Goal: Task Accomplishment & Management: Use online tool/utility

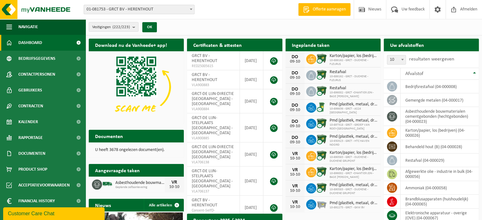
click at [225, 10] on div "Vestiging: 01-081753 - GRCT BV - HERENTHOUT 10-965551 - GRCT - ALG. ONDERNEMING…" at bounding box center [241, 9] width 482 height 19
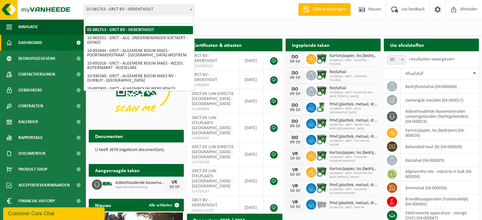
click at [192, 11] on span at bounding box center [191, 9] width 6 height 8
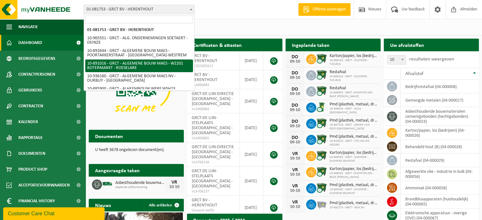
scroll to position [32, 0]
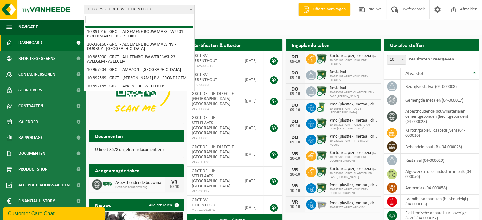
click at [137, 19] on input "search" at bounding box center [139, 20] width 108 height 8
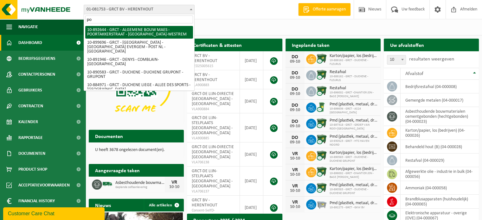
type input "p"
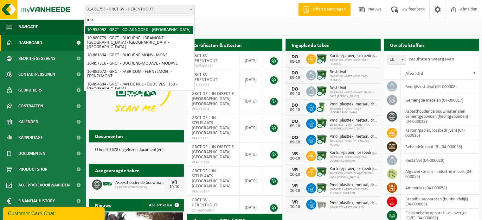
type input "m"
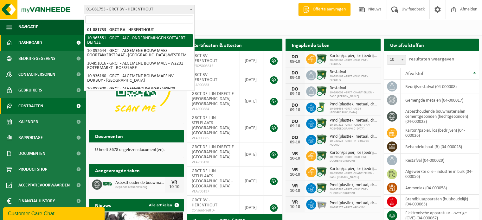
click at [57, 108] on link "Contracten" at bounding box center [43, 106] width 86 height 16
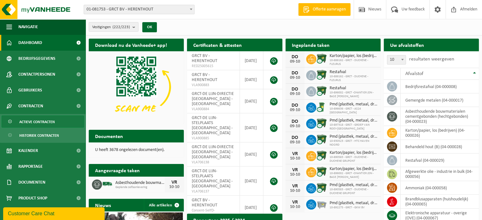
click at [45, 119] on span "Actieve contracten" at bounding box center [36, 122] width 35 height 12
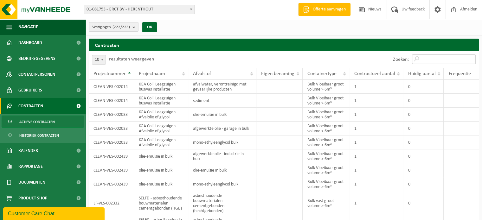
click at [439, 61] on input "Zoeken:" at bounding box center [444, 59] width 64 height 10
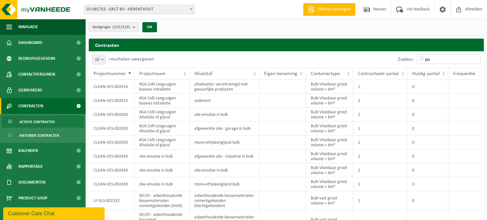
type input "p"
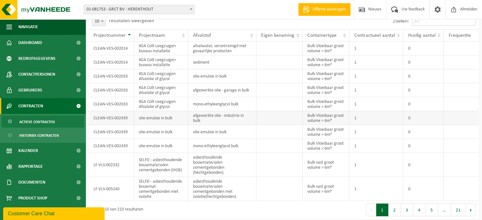
scroll to position [39, 0]
click at [393, 209] on button "2" at bounding box center [394, 209] width 12 height 13
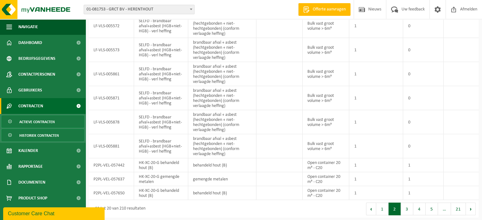
click at [36, 135] on span "Historiek contracten" at bounding box center [39, 136] width 40 height 12
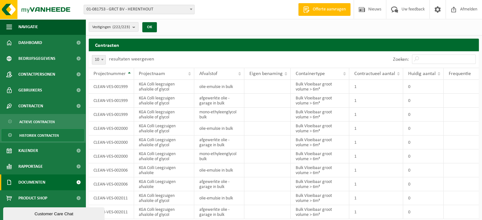
click at [49, 182] on link "Documenten" at bounding box center [43, 183] width 86 height 16
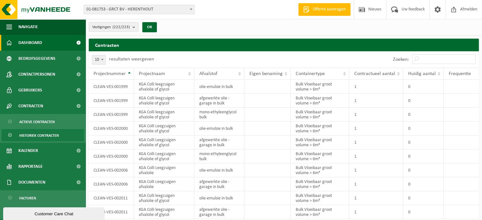
click at [75, 43] on span at bounding box center [78, 43] width 14 height 16
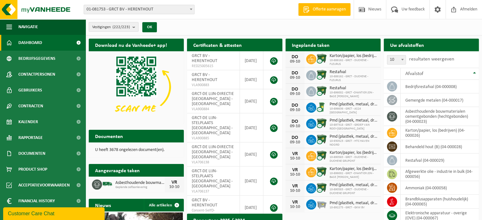
click at [134, 29] on b "submit" at bounding box center [135, 26] width 6 height 9
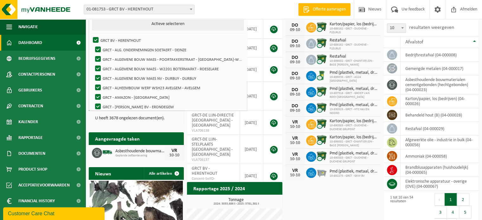
click at [252, 5] on div "Vestiging: 01-081753 - GRCT BV - HERENTHOUT 10-965551 - GRCT - ALG. ONDERNEMING…" at bounding box center [241, 9] width 482 height 19
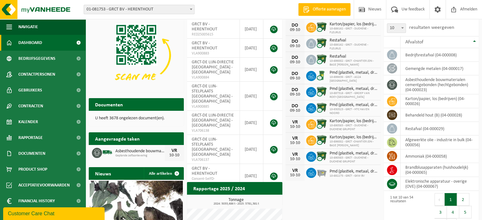
click at [130, 151] on span "Asbesthoudende bouwmaterialen cementgebonden (hechtgebonden)" at bounding box center [139, 151] width 49 height 5
click at [171, 153] on div "10-10" at bounding box center [174, 155] width 13 height 4
click at [127, 153] on span "Asbesthoudende bouwmaterialen cementgebonden (hechtgebonden)" at bounding box center [139, 151] width 49 height 5
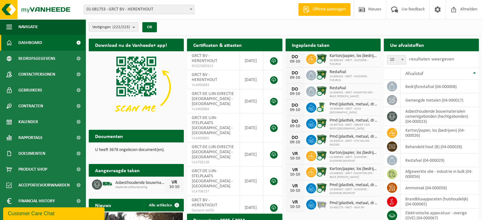
click at [225, 46] on h2 "Certificaten & attesten" at bounding box center [217, 45] width 61 height 12
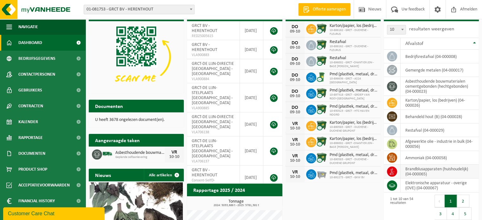
scroll to position [63, 0]
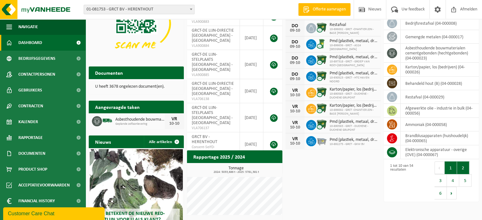
click at [463, 167] on button "2" at bounding box center [463, 168] width 12 height 13
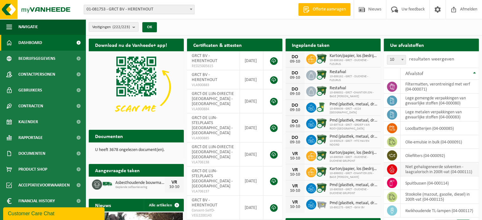
scroll to position [32, 0]
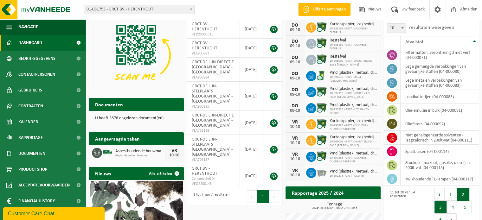
click at [436, 209] on button "3" at bounding box center [440, 207] width 12 height 13
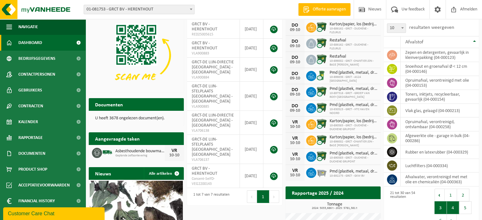
click at [449, 210] on button "4" at bounding box center [453, 208] width 12 height 13
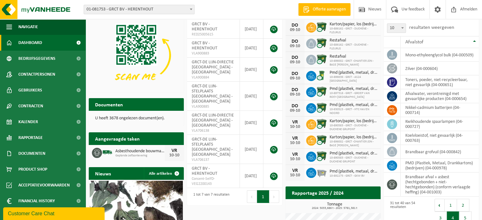
scroll to position [35, 0]
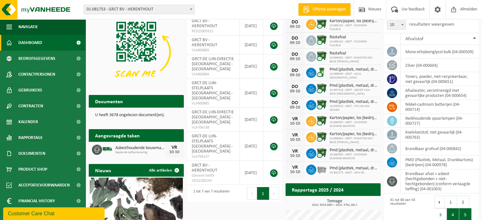
click at [467, 217] on button "5" at bounding box center [465, 214] width 12 height 13
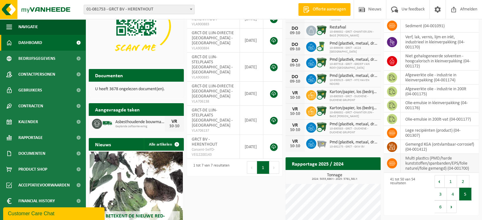
scroll to position [72, 0]
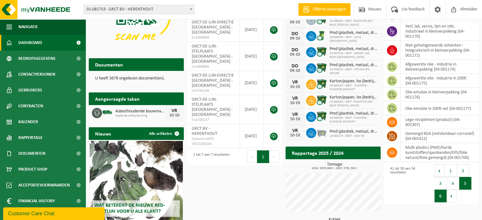
click at [440, 197] on button "6" at bounding box center [440, 196] width 12 height 13
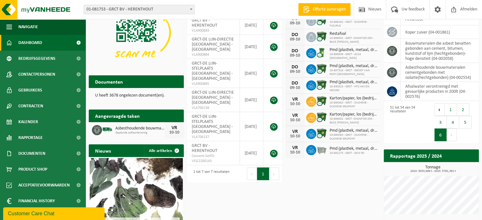
scroll to position [40, 0]
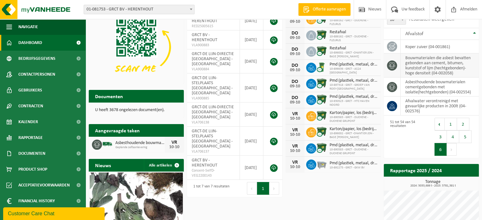
click at [433, 67] on td "bouwmaterialen die asbest bevatten gebonden aan cement, bitumen, kunststof of l…" at bounding box center [439, 66] width 78 height 24
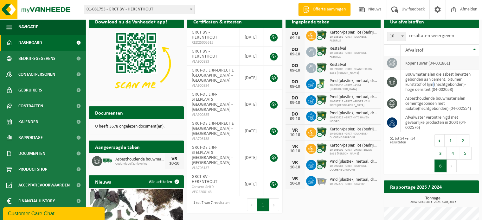
scroll to position [8, 0]
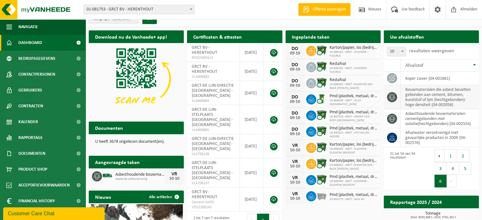
click at [432, 98] on td "bouwmaterialen die asbest bevatten gebonden aan cement, bitumen, kunststof of l…" at bounding box center [439, 97] width 78 height 24
click at [394, 99] on icon at bounding box center [392, 97] width 6 height 6
click at [435, 101] on td "bouwmaterialen die asbest bevatten gebonden aan cement, bitumen, kunststof of l…" at bounding box center [439, 97] width 78 height 24
click at [80, 156] on span at bounding box center [78, 154] width 14 height 16
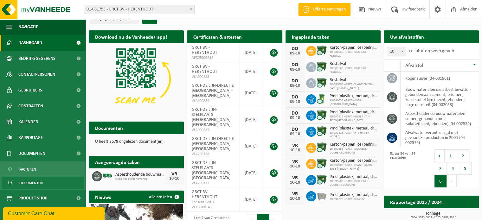
click at [30, 187] on span "Documenten" at bounding box center [30, 183] width 23 height 12
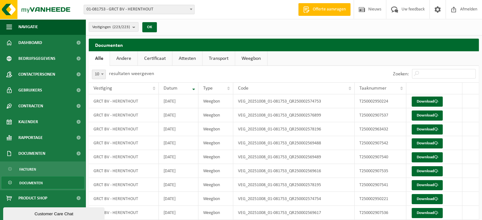
click at [215, 59] on link "Transport" at bounding box center [218, 58] width 32 height 15
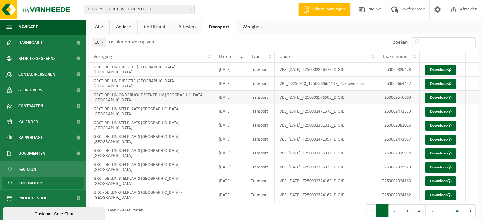
scroll to position [37, 0]
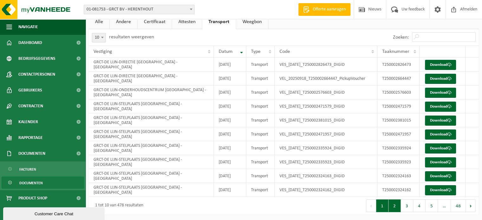
click at [396, 209] on button "2" at bounding box center [394, 206] width 12 height 13
click at [405, 208] on button "3" at bounding box center [407, 206] width 12 height 13
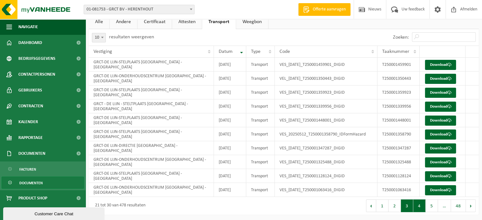
click at [418, 208] on button "4" at bounding box center [419, 206] width 12 height 13
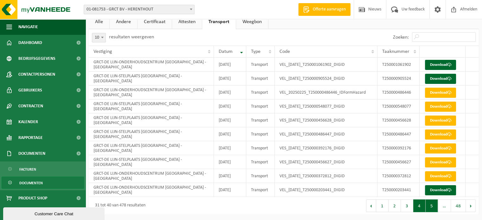
click at [431, 205] on button "5" at bounding box center [432, 206] width 12 height 13
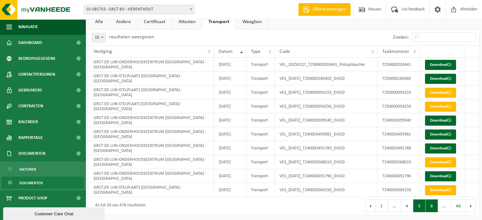
click at [434, 208] on button "6" at bounding box center [432, 206] width 12 height 13
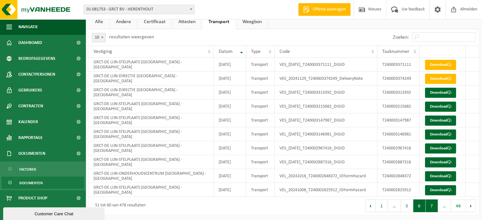
click at [434, 207] on button "7" at bounding box center [432, 206] width 12 height 13
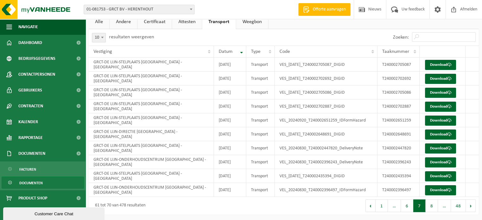
click at [434, 207] on button "8" at bounding box center [432, 206] width 12 height 13
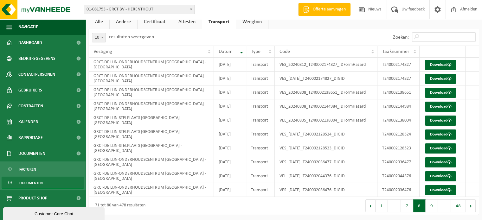
click at [434, 207] on button "9" at bounding box center [432, 206] width 12 height 13
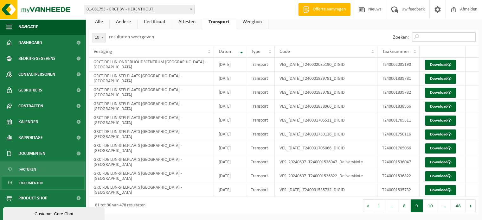
click at [434, 37] on input "Zoeken:" at bounding box center [444, 37] width 64 height 10
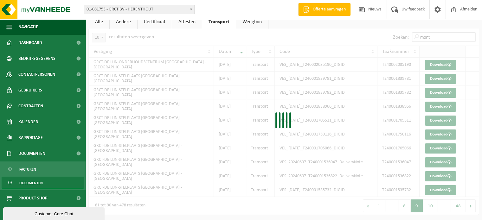
scroll to position [0, 0]
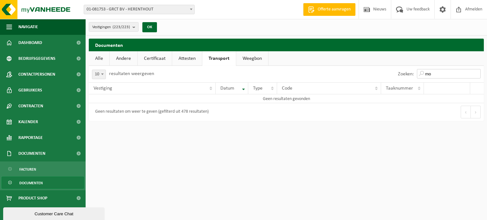
type input "m"
click at [428, 73] on input "^polygon" at bounding box center [449, 74] width 64 height 10
type input "polygon"
drag, startPoint x: 449, startPoint y: 75, endPoint x: 392, endPoint y: 72, distance: 57.1
click at [392, 72] on div "Zoeken: polygon" at bounding box center [384, 74] width 197 height 16
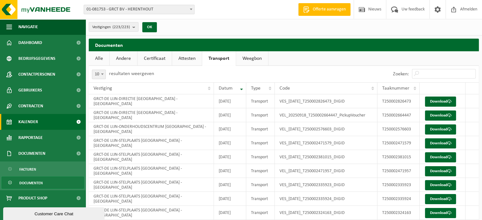
click at [42, 117] on link "Kalender" at bounding box center [43, 122] width 86 height 16
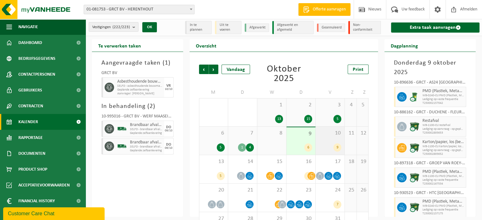
click at [328, 133] on span "10" at bounding box center [330, 133] width 22 height 7
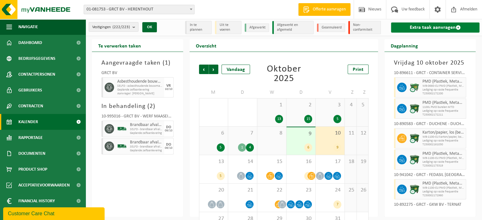
click at [429, 26] on link "Extra taak aanvragen" at bounding box center [435, 27] width 88 height 10
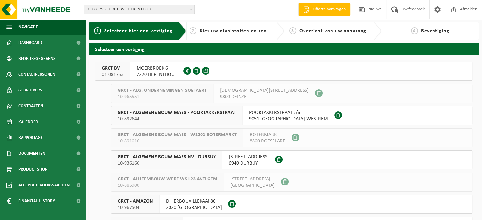
click at [166, 72] on span "2270 HERENTHOUT" at bounding box center [157, 75] width 41 height 6
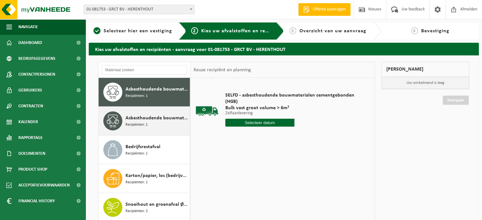
click at [138, 126] on span "Recipiënten: 1" at bounding box center [136, 125] width 22 height 6
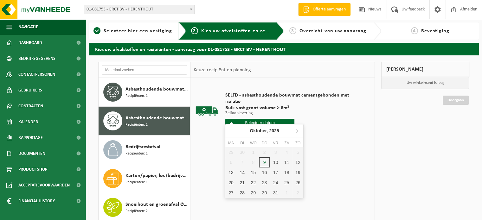
click at [274, 119] on input "text" at bounding box center [259, 123] width 69 height 8
click at [276, 163] on div "10" at bounding box center [275, 162] width 11 height 10
type input "Van [DATE]"
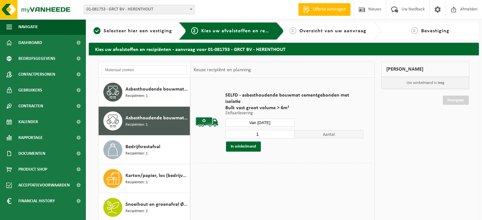
click at [267, 130] on input "1" at bounding box center [259, 134] width 69 height 8
click at [288, 130] on input "1" at bounding box center [259, 134] width 69 height 8
type input "2"
click at [288, 130] on input "2" at bounding box center [259, 134] width 69 height 8
click at [243, 142] on button "In winkelmand" at bounding box center [243, 147] width 35 height 10
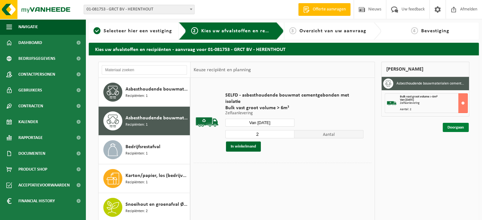
click at [458, 128] on link "Doorgaan" at bounding box center [456, 127] width 26 height 9
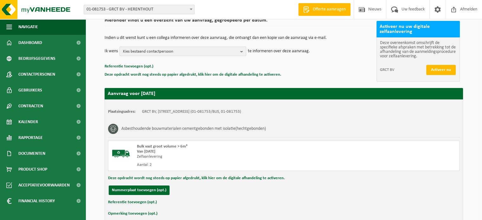
scroll to position [90, 0]
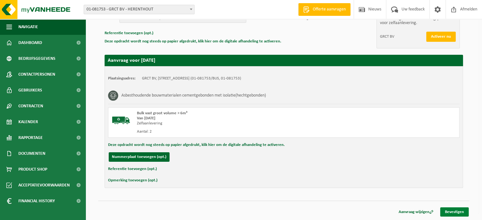
click at [458, 210] on link "Bevestigen" at bounding box center [454, 212] width 29 height 9
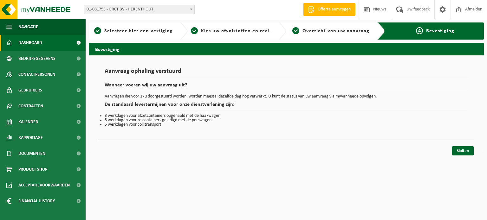
click at [47, 45] on link "Dashboard" at bounding box center [43, 43] width 86 height 16
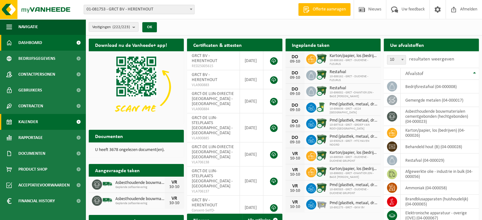
click at [40, 115] on link "Kalender" at bounding box center [43, 122] width 86 height 16
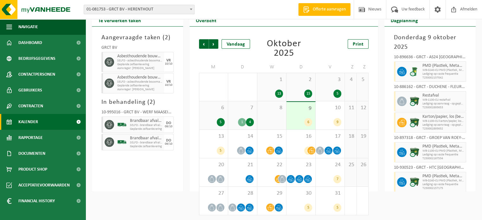
scroll to position [27, 0]
